Goal: Information Seeking & Learning: Learn about a topic

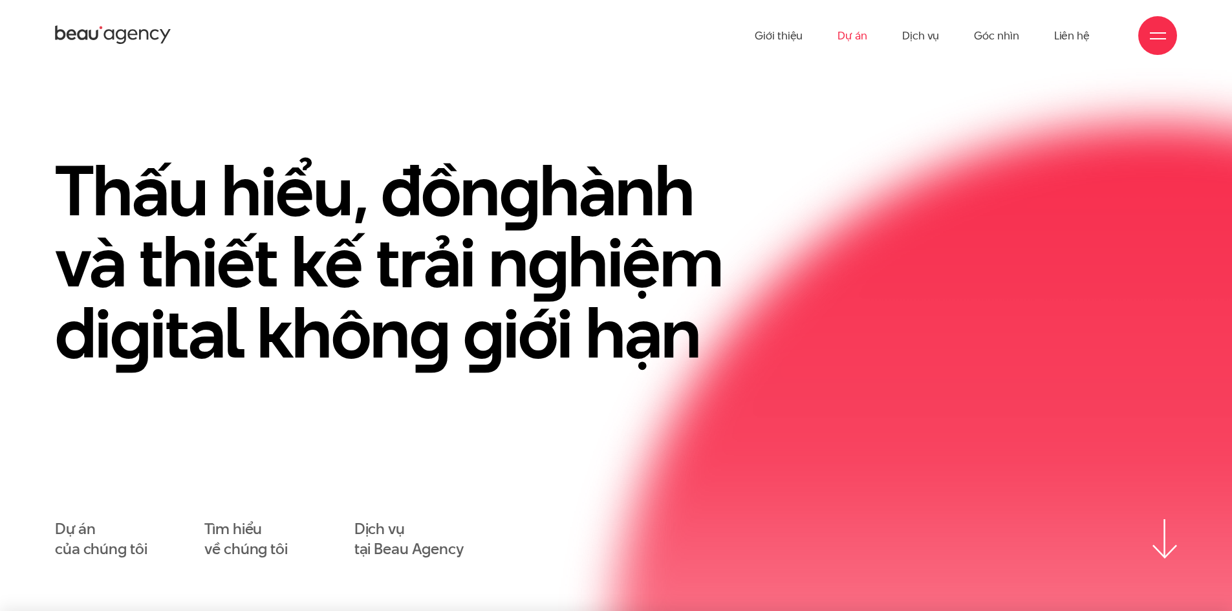
click at [848, 39] on link "Dự án" at bounding box center [853, 35] width 30 height 71
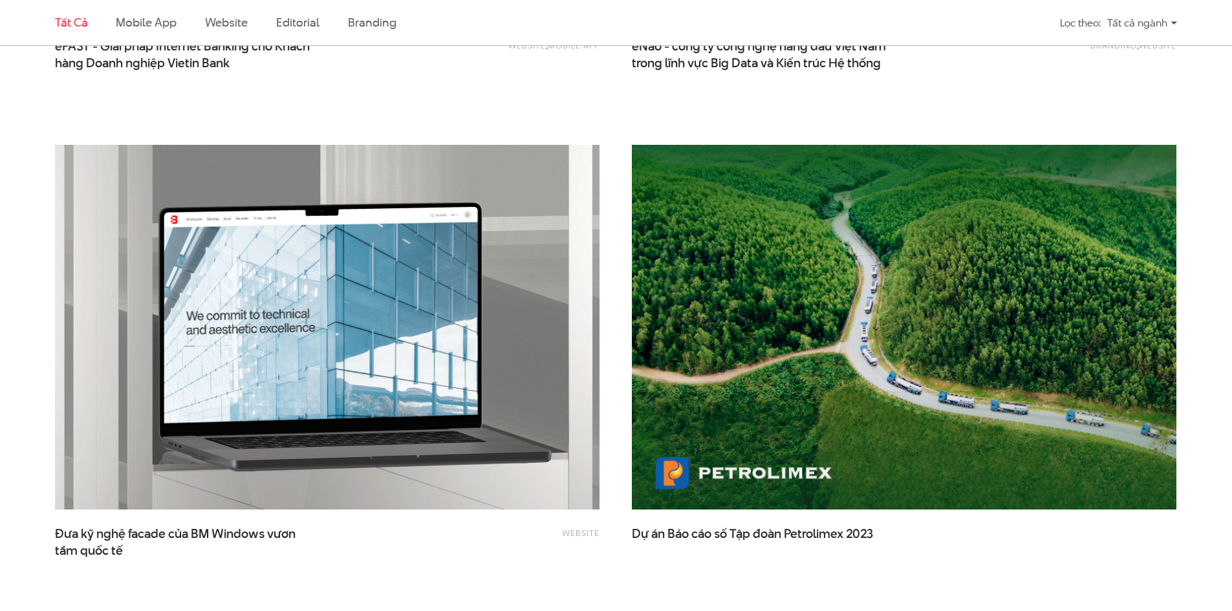
scroll to position [2393, 0]
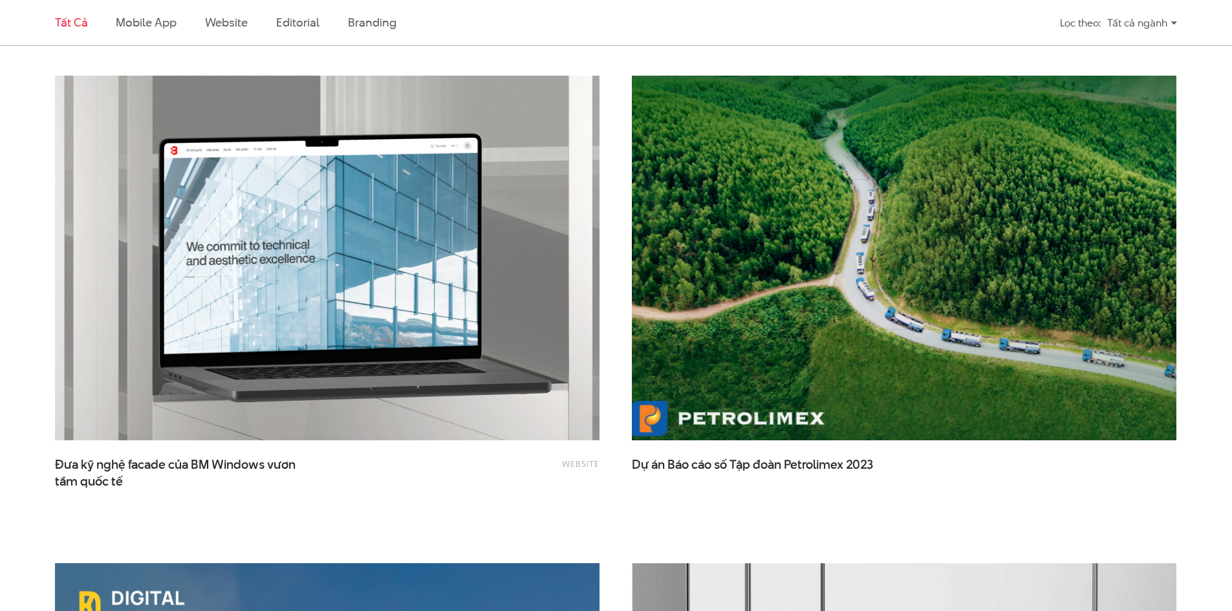
click at [768, 375] on img at bounding box center [904, 259] width 599 height 402
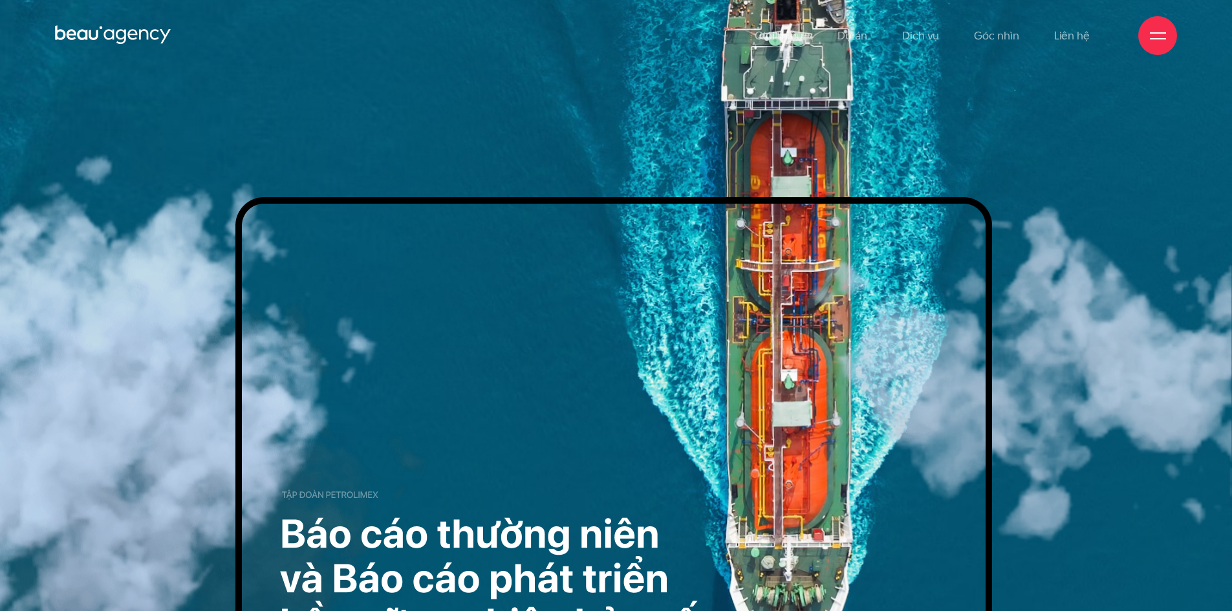
click at [71, 27] on icon at bounding box center [113, 35] width 116 height 23
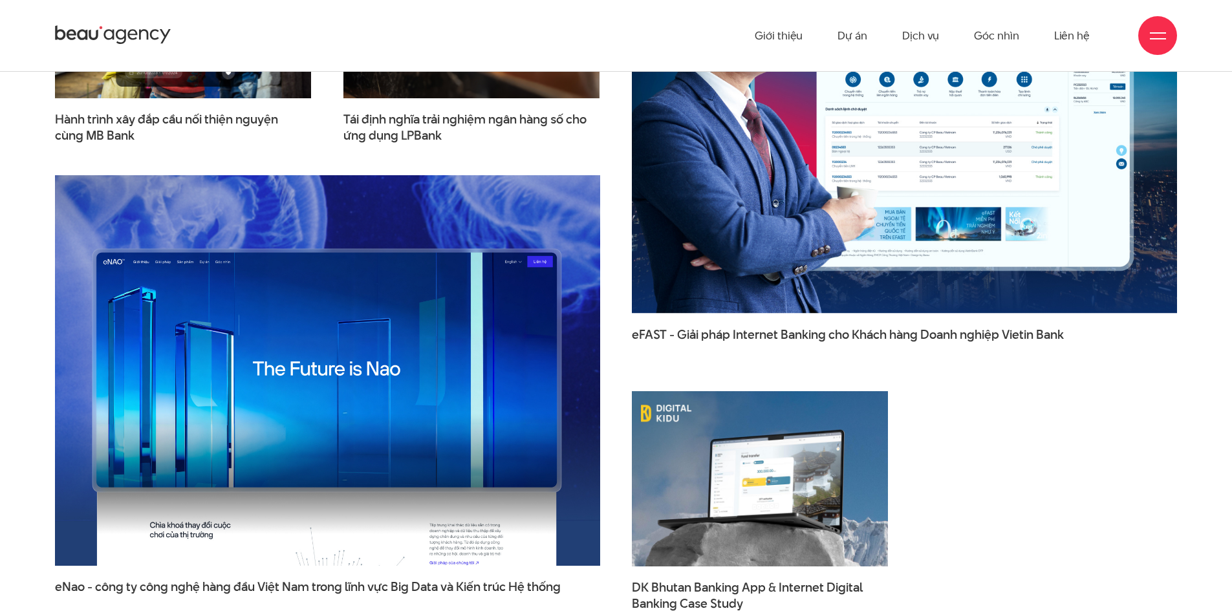
scroll to position [2135, 0]
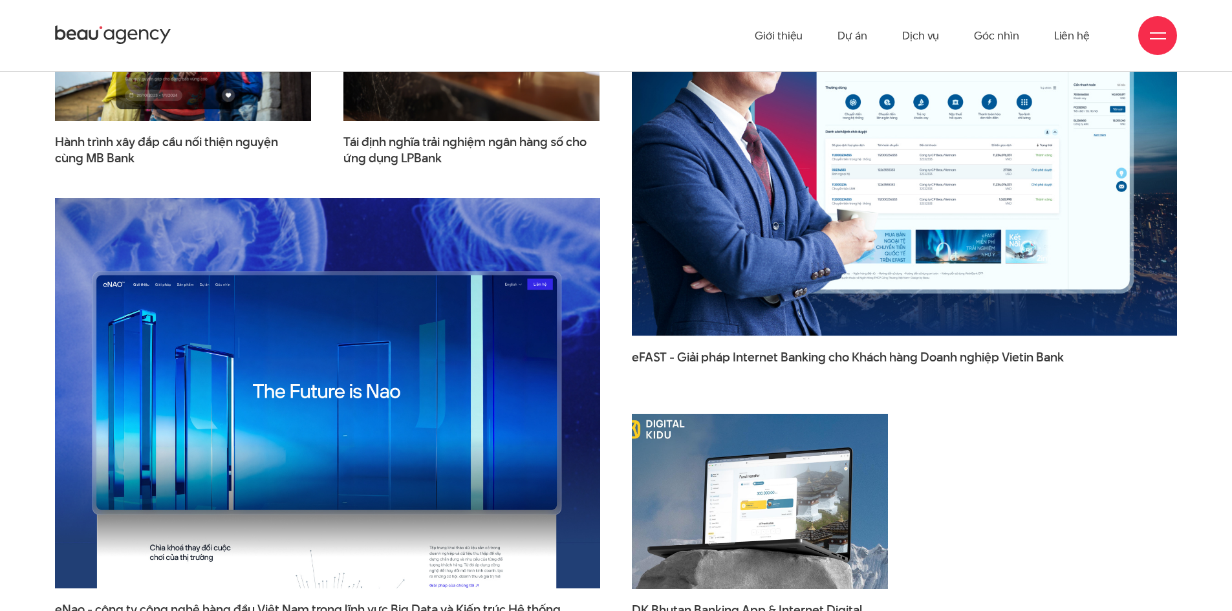
click at [730, 485] on img at bounding box center [760, 501] width 282 height 193
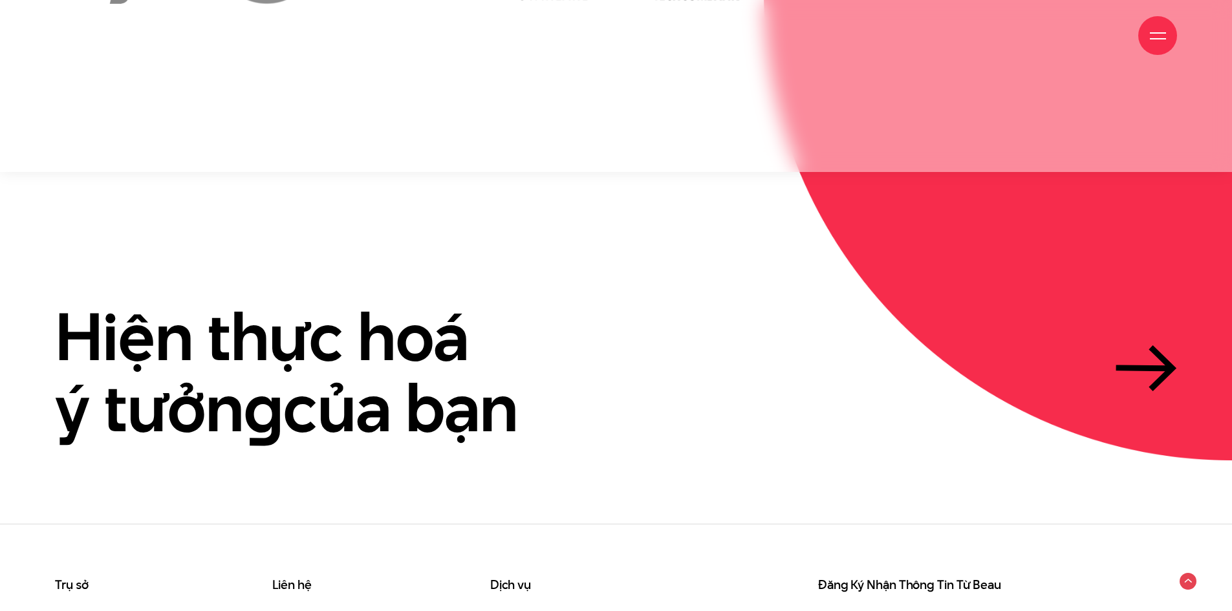
scroll to position [3972, 0]
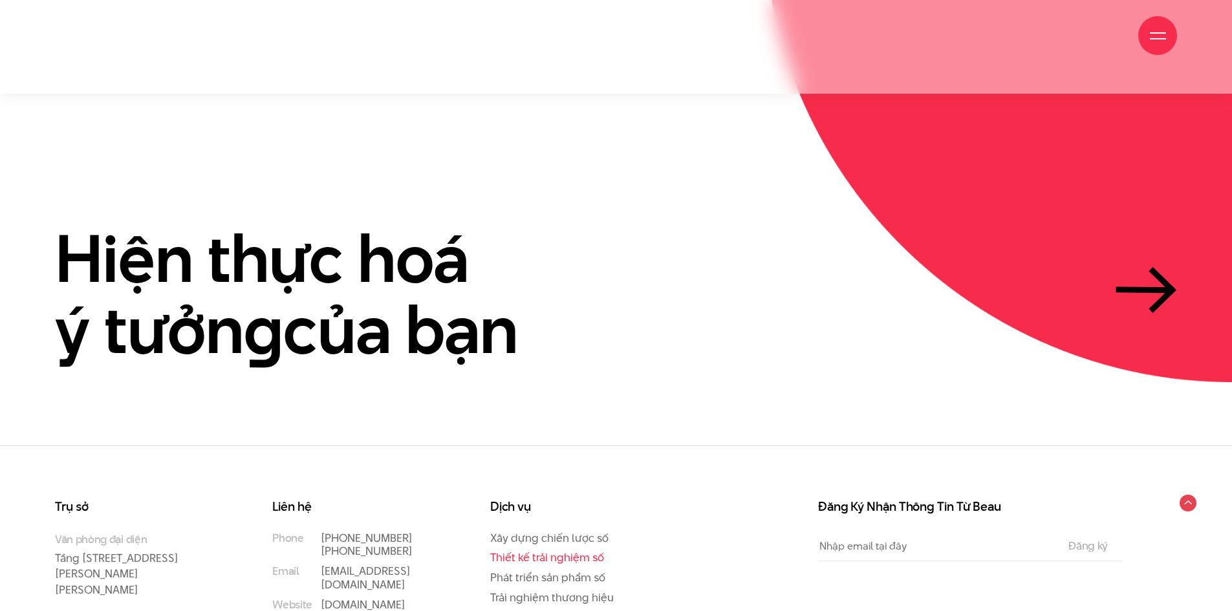
click at [511, 550] on link "Thiết kế trải nghiệm số" at bounding box center [547, 558] width 114 height 16
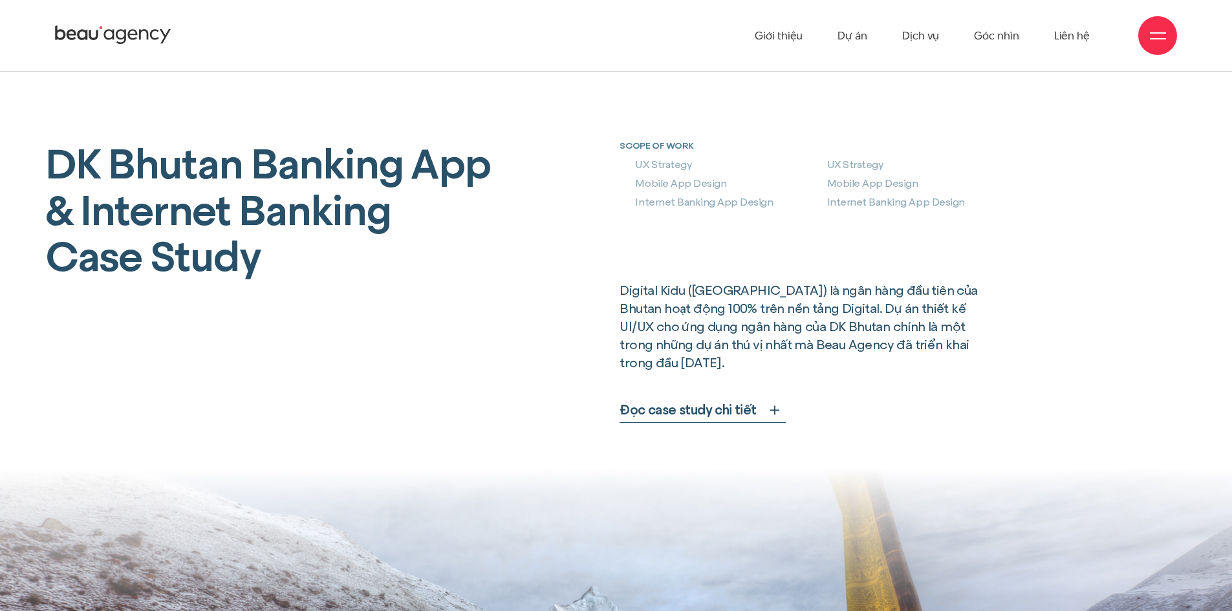
scroll to position [582, 0]
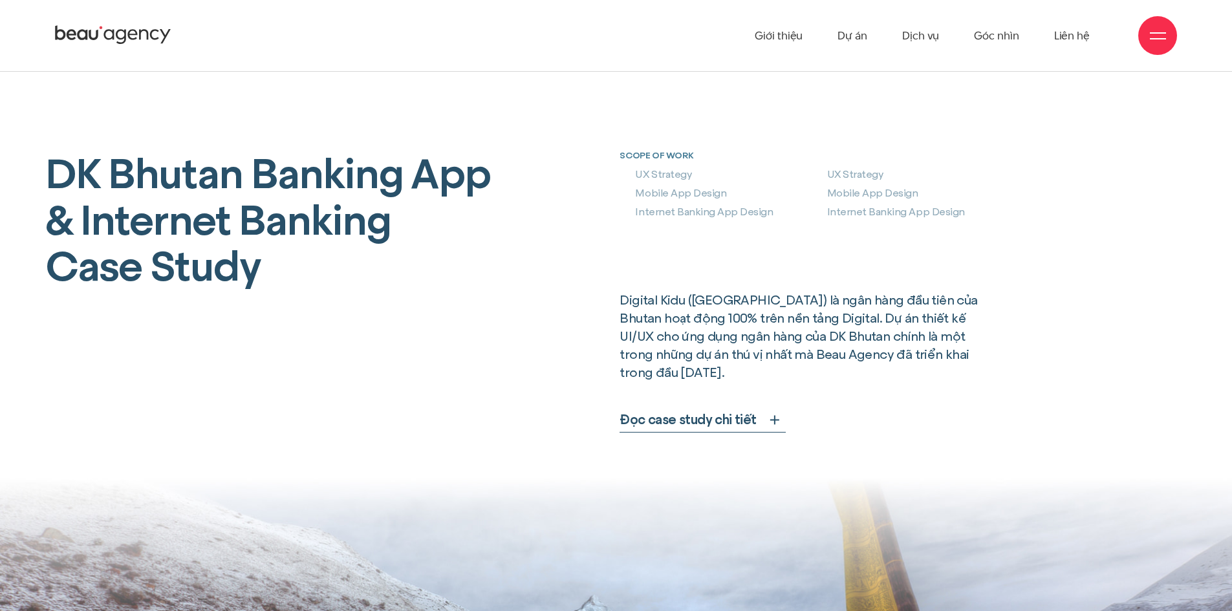
click at [725, 411] on span "Đọc case study chi tiết" at bounding box center [688, 420] width 136 height 18
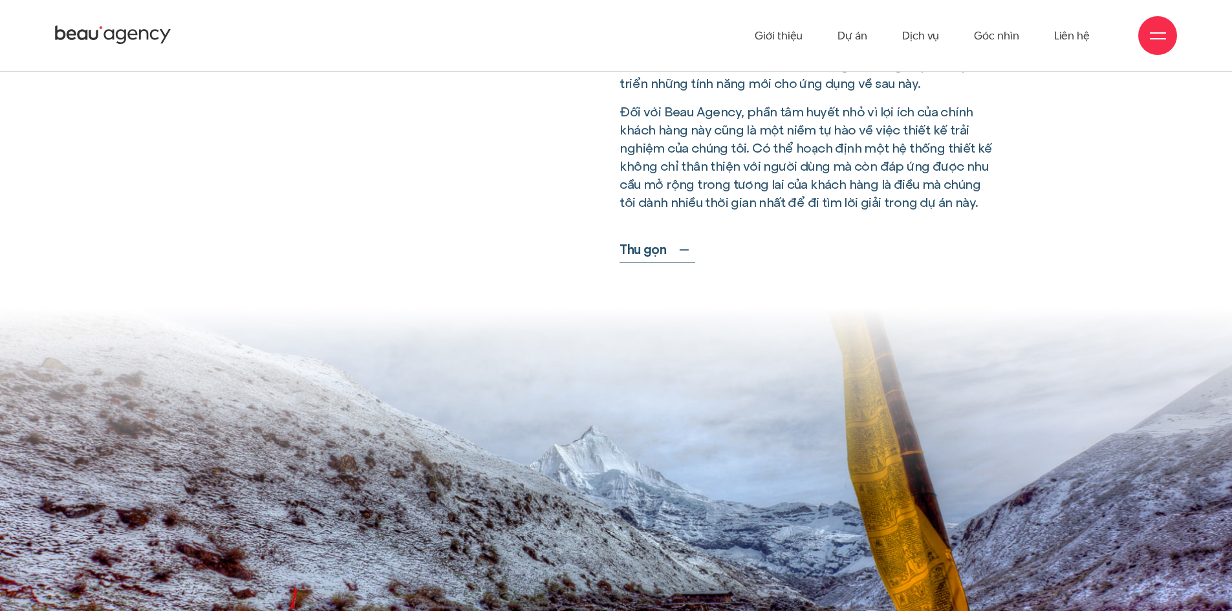
scroll to position [2782, 0]
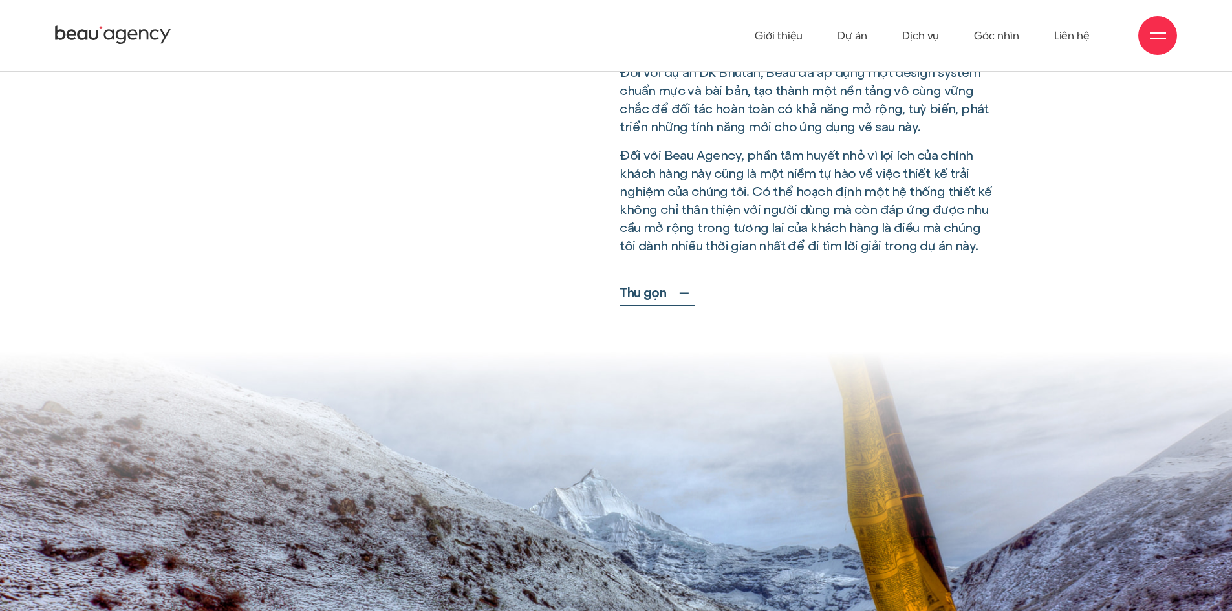
drag, startPoint x: 603, startPoint y: 318, endPoint x: 583, endPoint y: 318, distance: 19.4
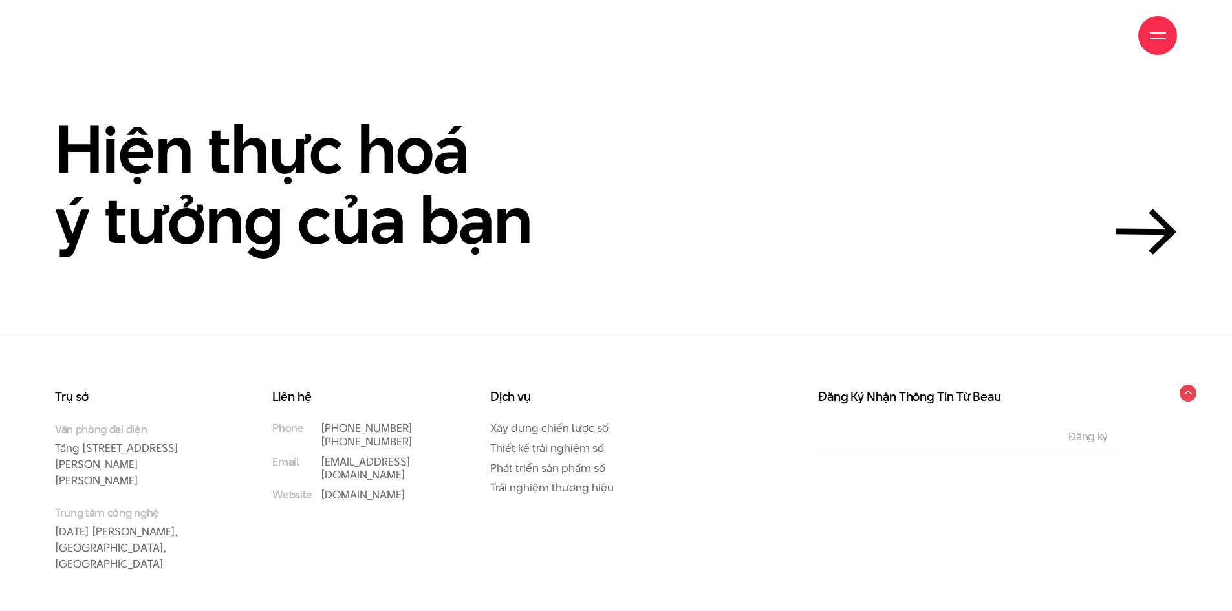
scroll to position [4682, 0]
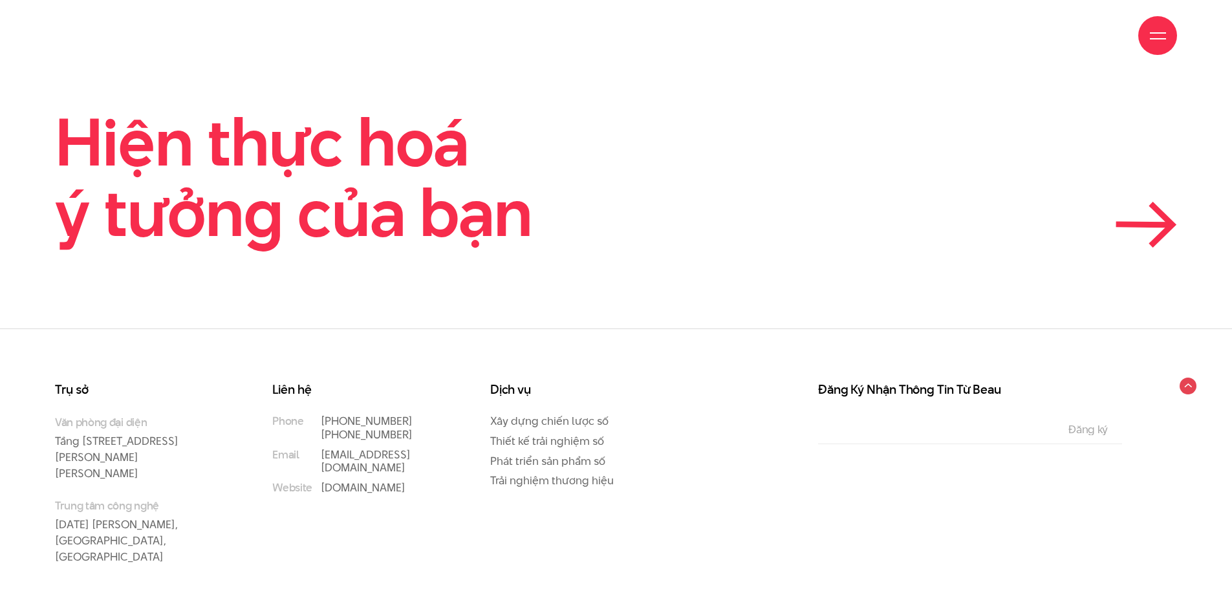
click at [1163, 224] on icon at bounding box center [1144, 224] width 51 height 1
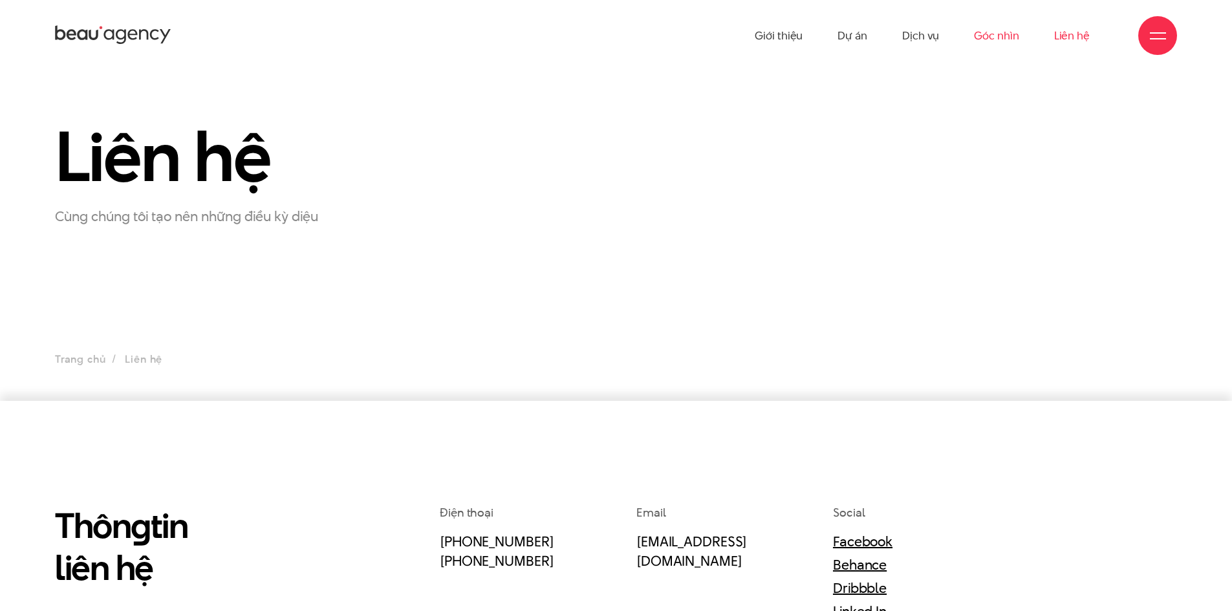
click at [986, 46] on link "Góc nhìn" at bounding box center [996, 35] width 45 height 71
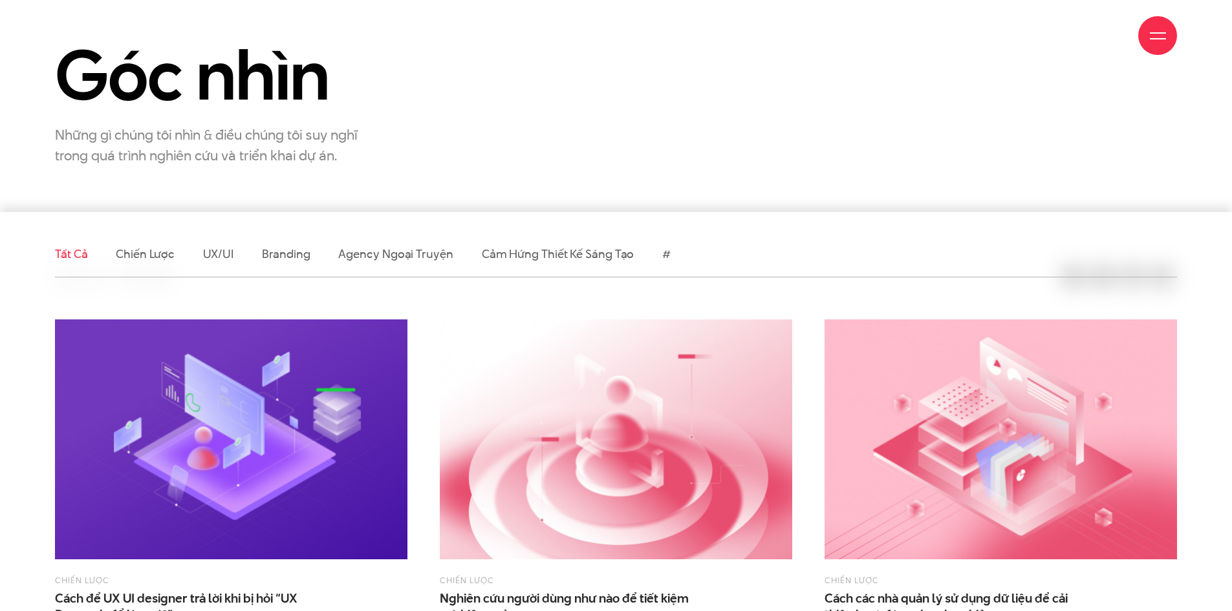
scroll to position [323, 0]
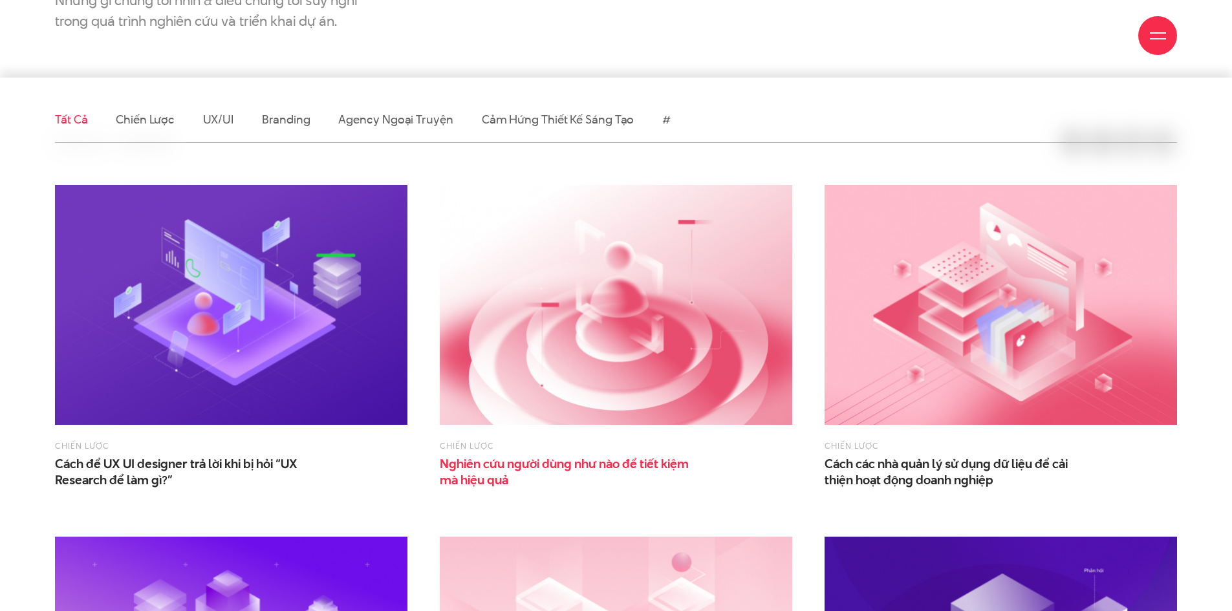
click at [534, 476] on span "Nghiên cứu người dùng như nào để tiết kiệm mà hiệu quả" at bounding box center [569, 472] width 259 height 32
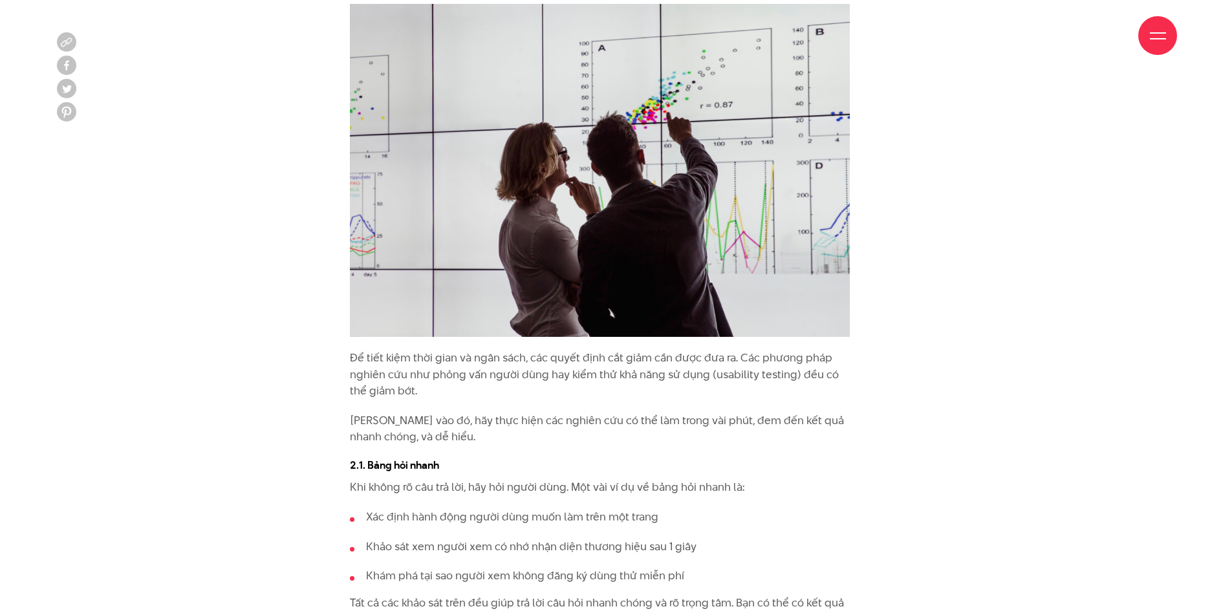
scroll to position [2652, 0]
